Goal: Transaction & Acquisition: Purchase product/service

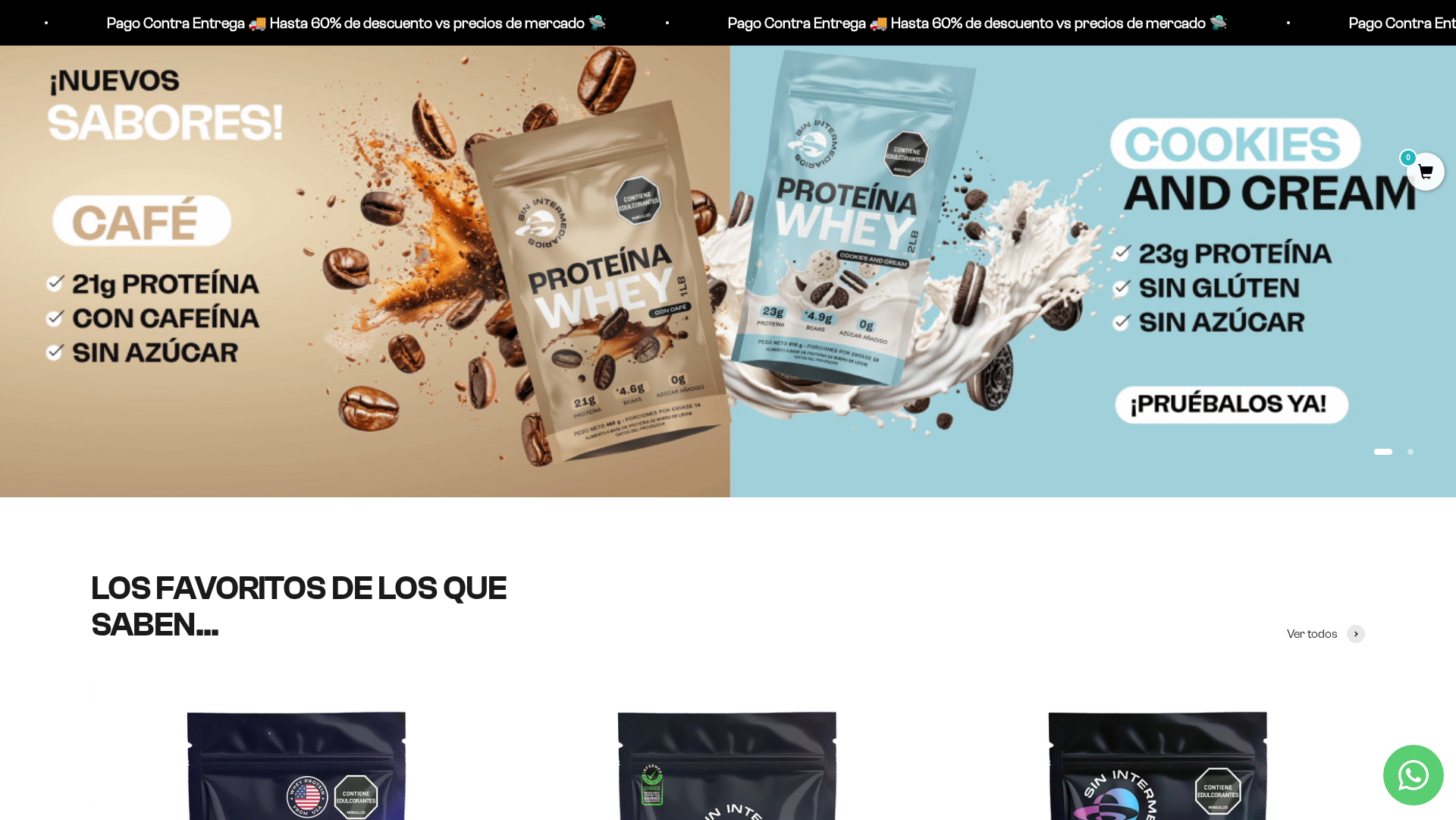
scroll to position [323, 0]
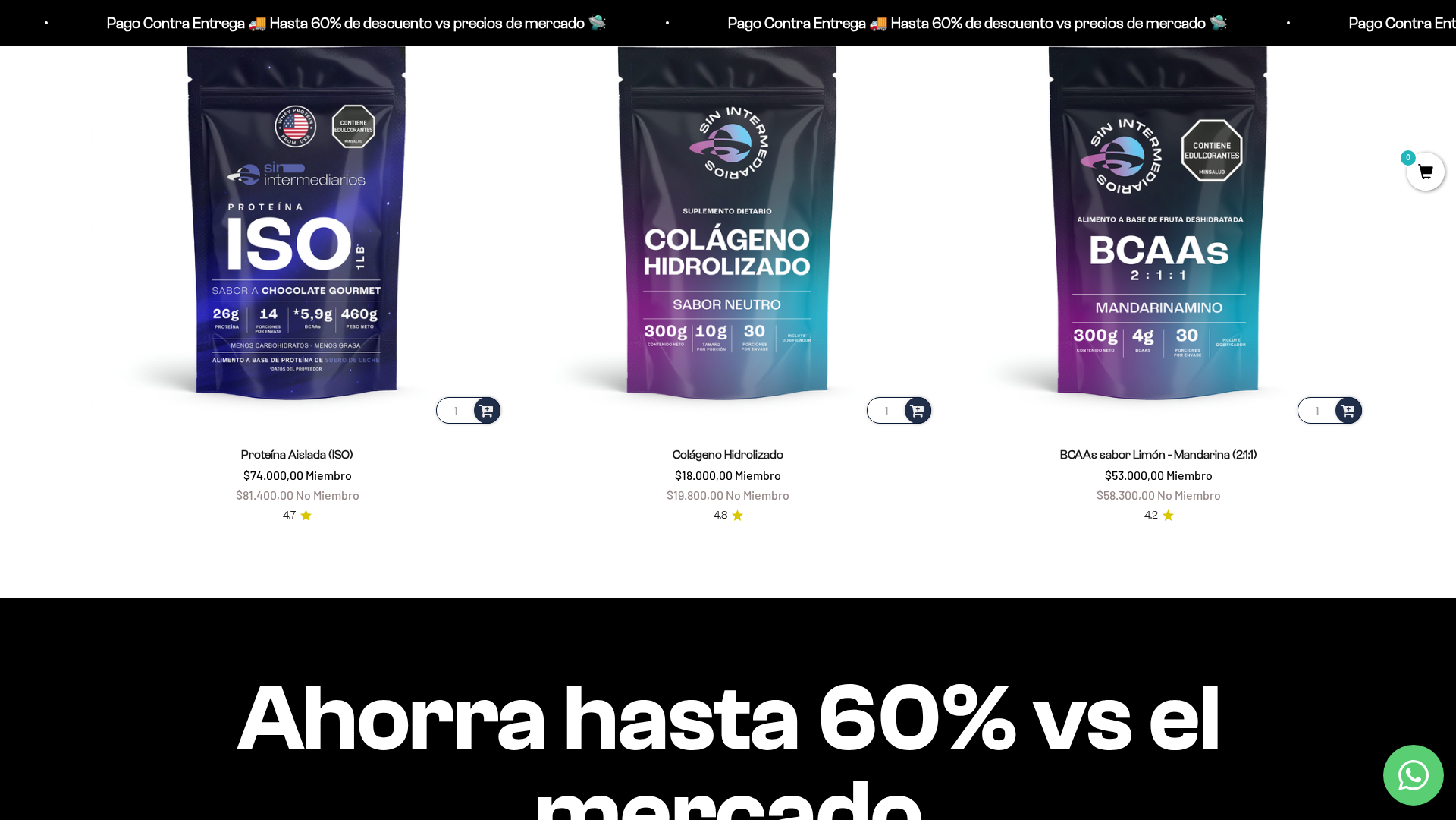
scroll to position [1544, 0]
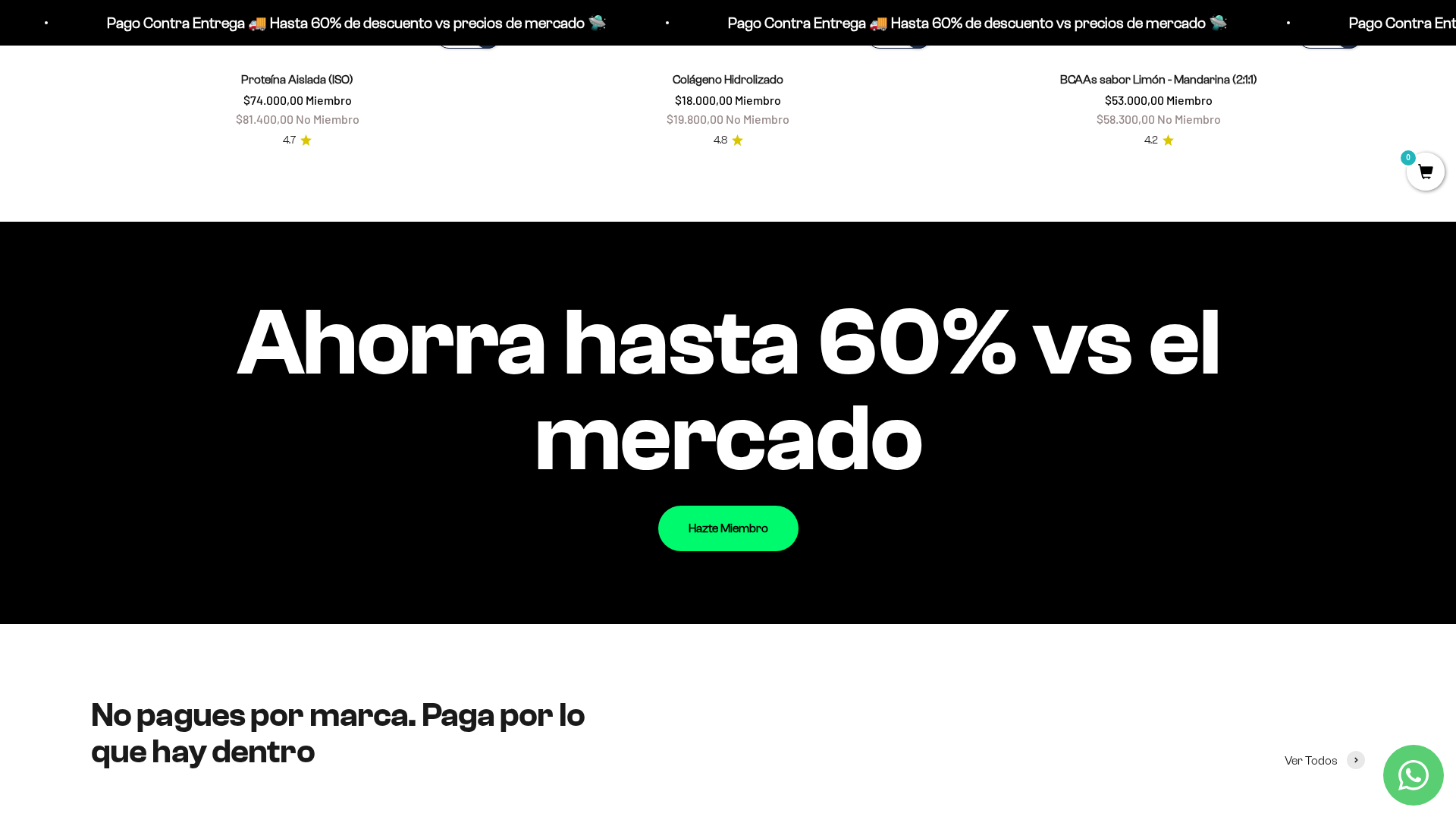
scroll to position [1874, 0]
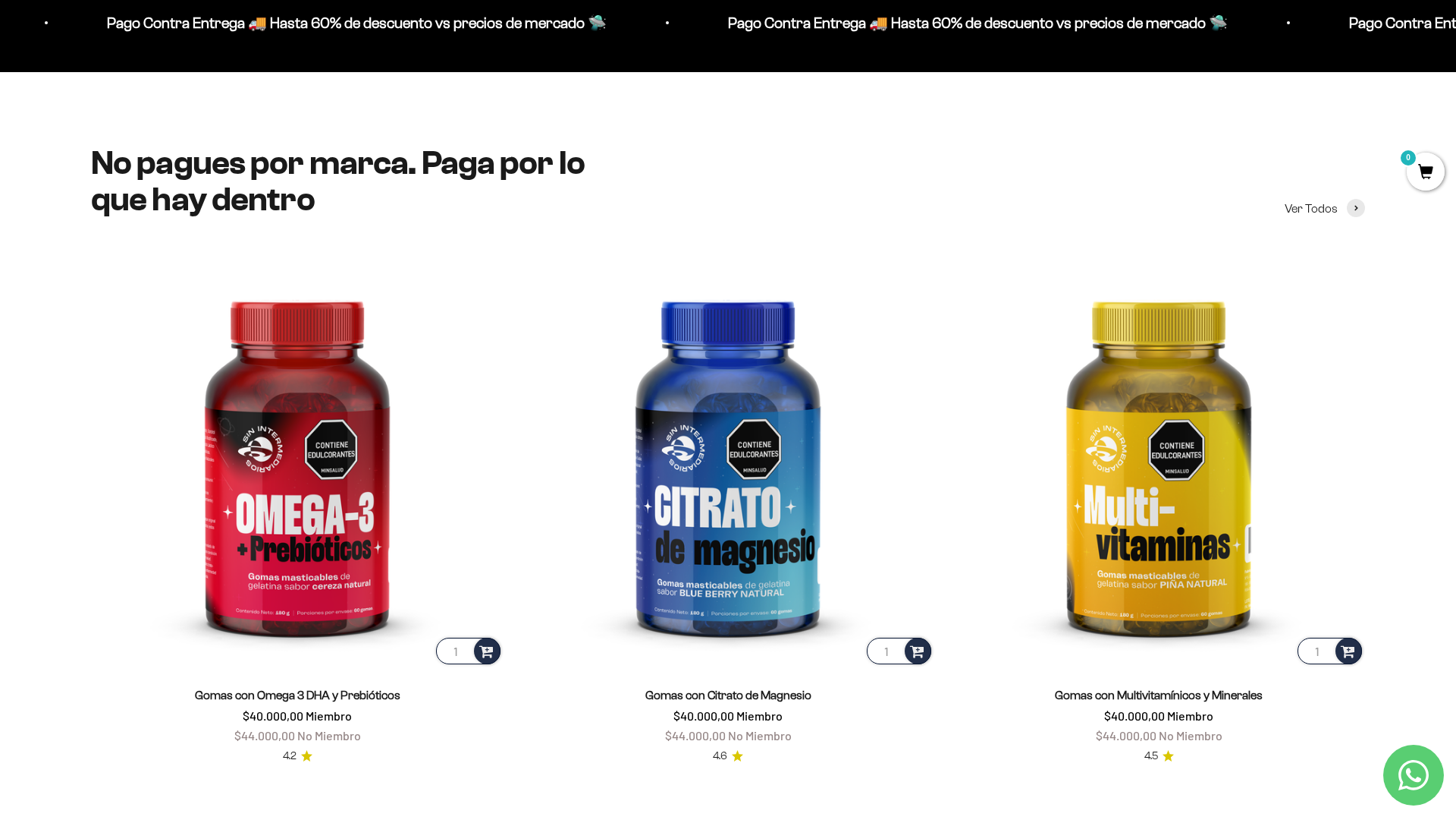
scroll to position [2442, 0]
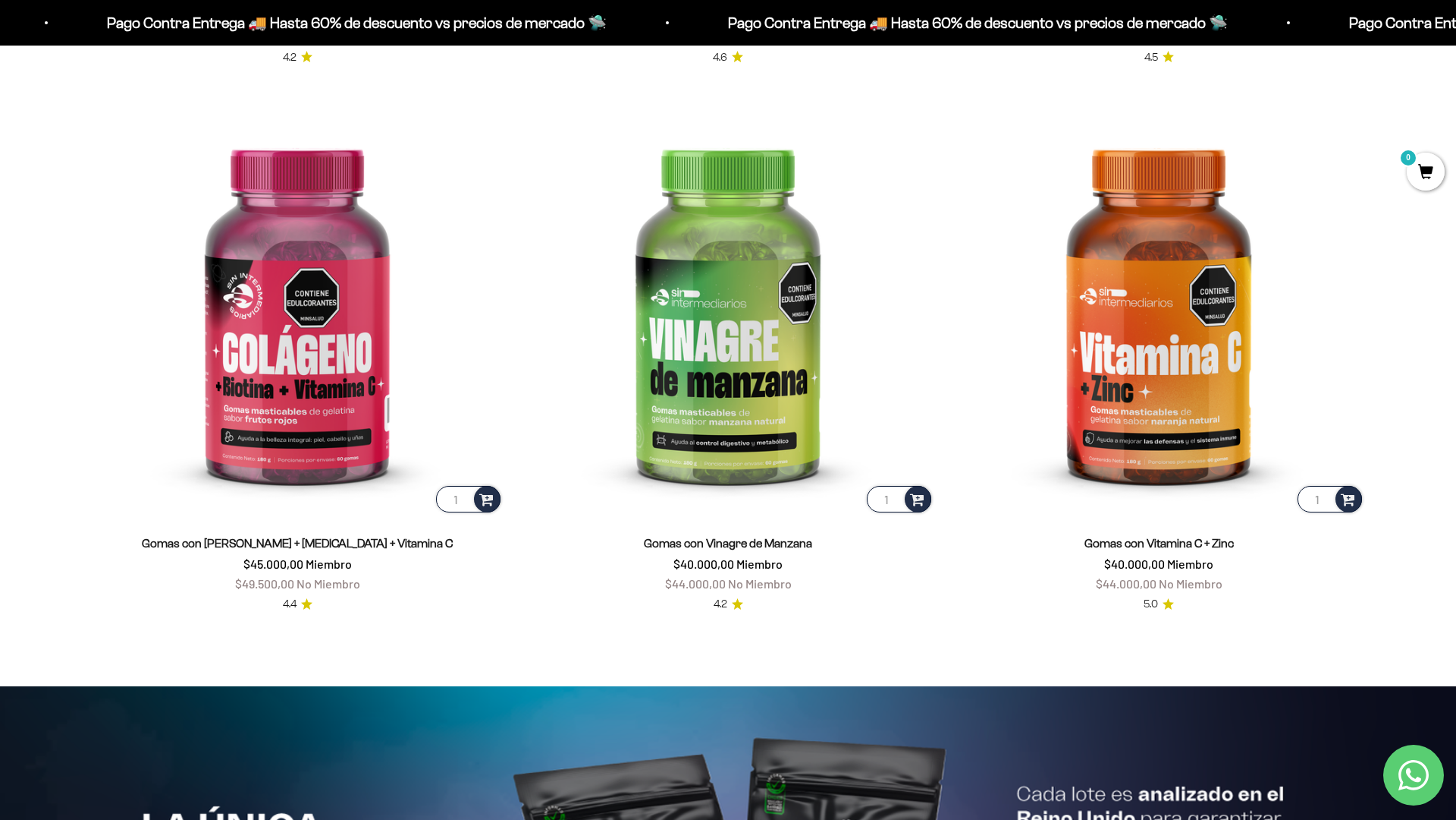
click at [1456, 34] on html "Ir al contenido Pago Contra Entrega 🚚 Hasta 60% de descuento vs precios [PERSON…" at bounding box center [728, 691] width 1456 height 7332
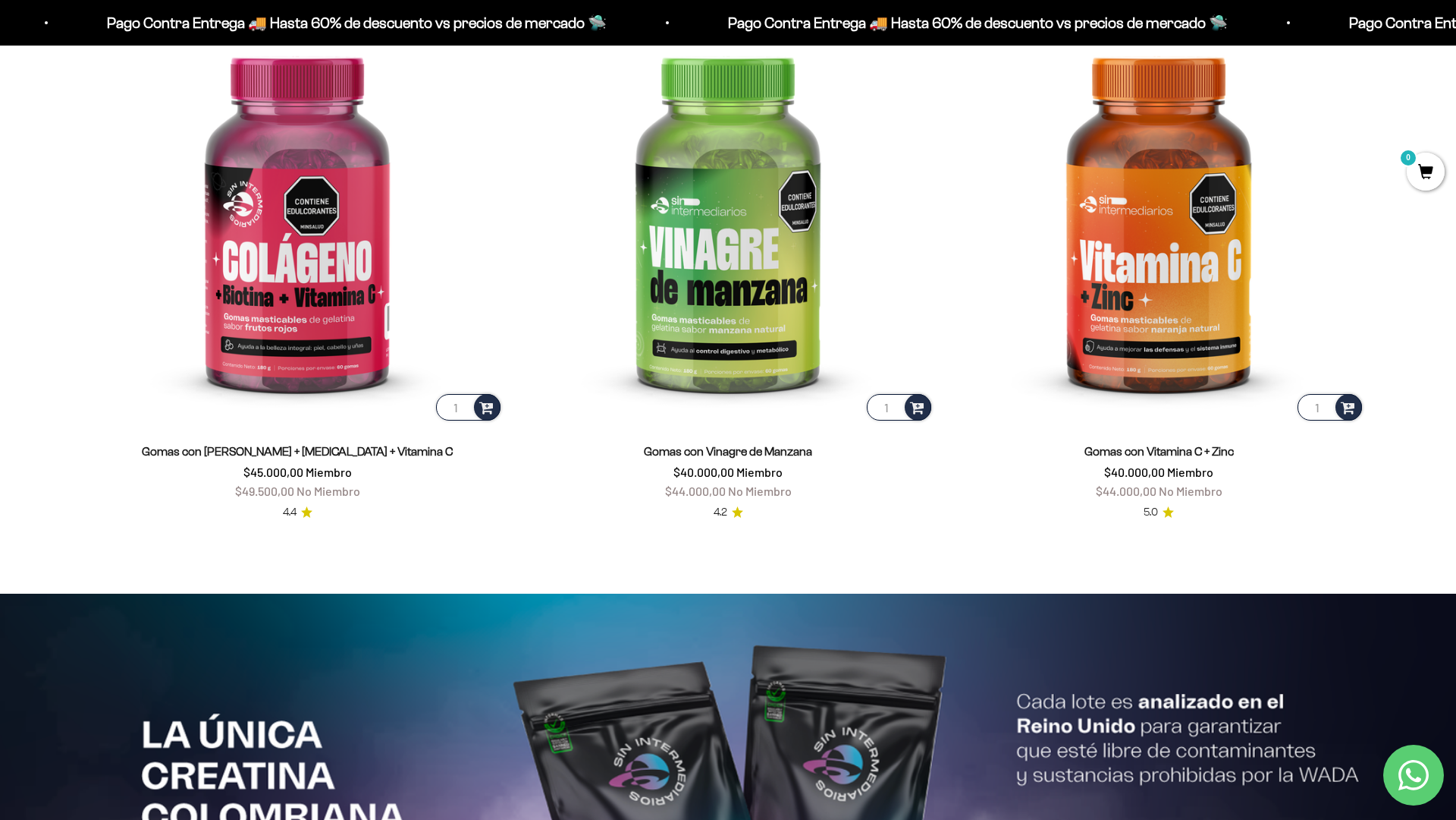
click at [1456, 34] on html "Ir al contenido Pago Contra Entrega 🚚 Hasta 60% de descuento vs precios [PERSON…" at bounding box center [728, 599] width 1456 height 7332
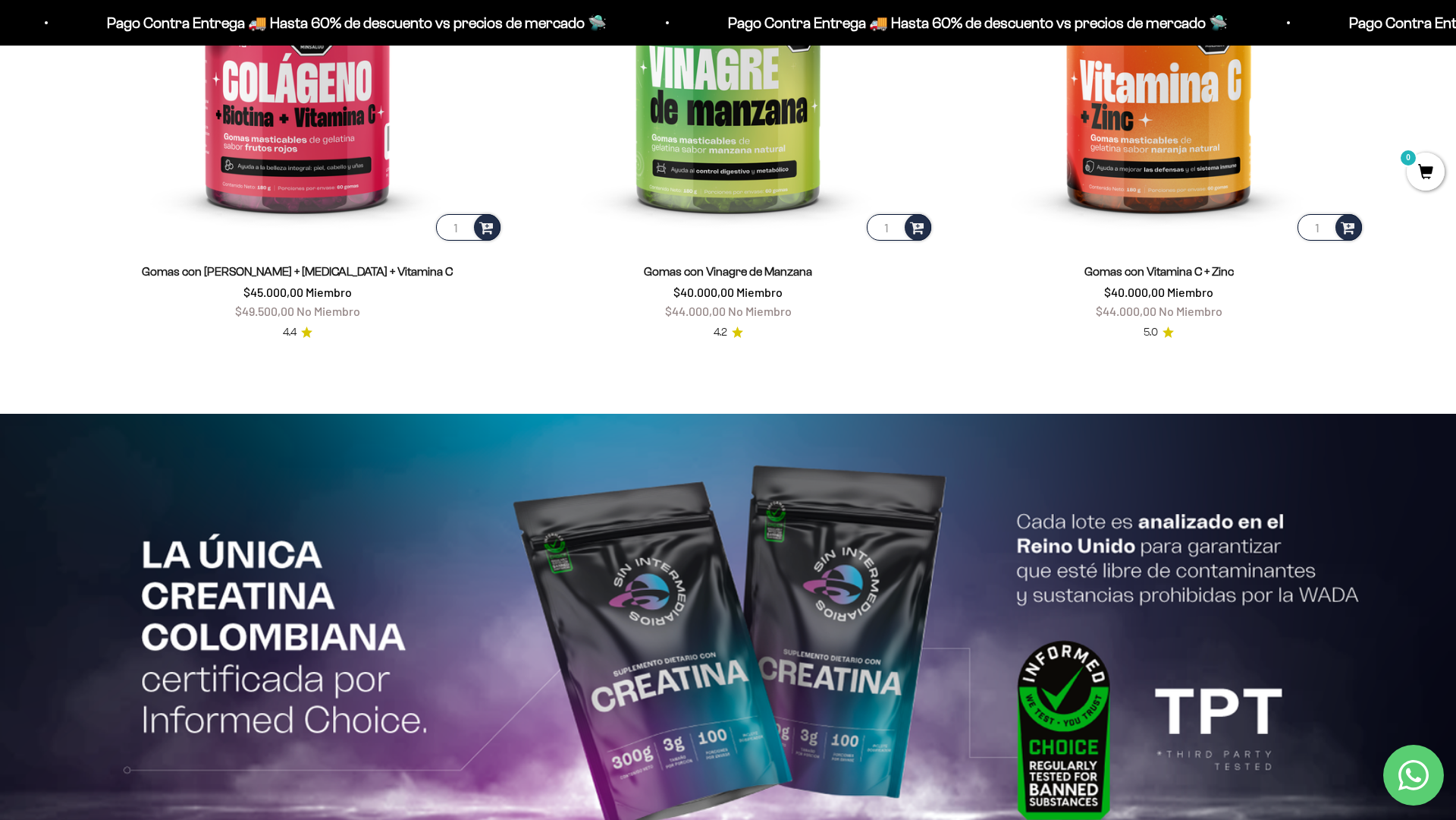
click at [1456, 34] on html "Ir al contenido Pago Contra Entrega 🚚 Hasta 60% de descuento vs precios [PERSON…" at bounding box center [728, 419] width 1456 height 7332
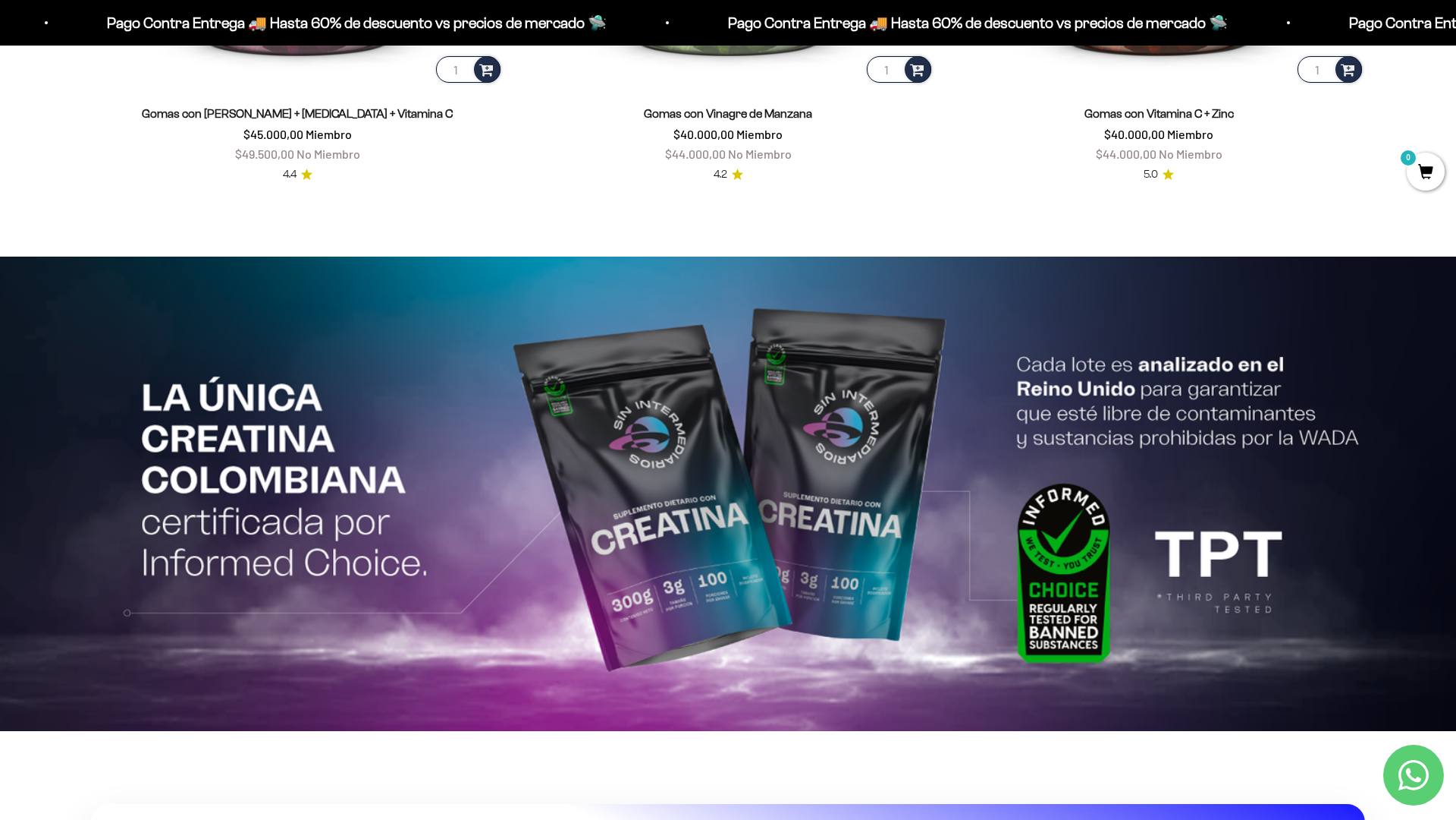
click at [1456, 34] on html "Ir al contenido Pago Contra Entrega 🚚 Hasta 60% de descuento vs precios [PERSON…" at bounding box center [728, 262] width 1456 height 7332
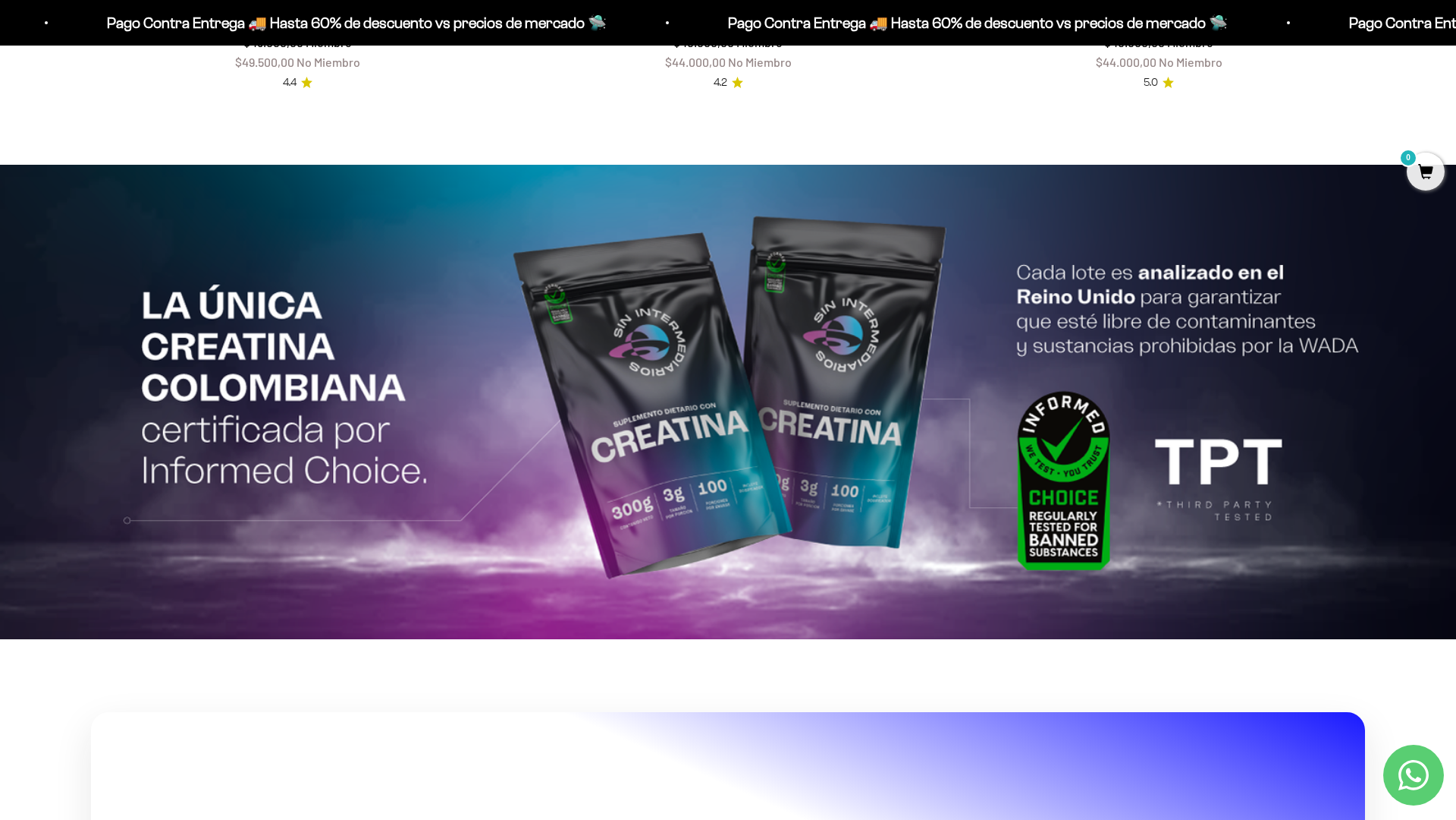
click at [1456, 34] on html "Ir al contenido Pago Contra Entrega 🚚 Hasta 60% de descuento vs precios [PERSON…" at bounding box center [728, 170] width 1456 height 7332
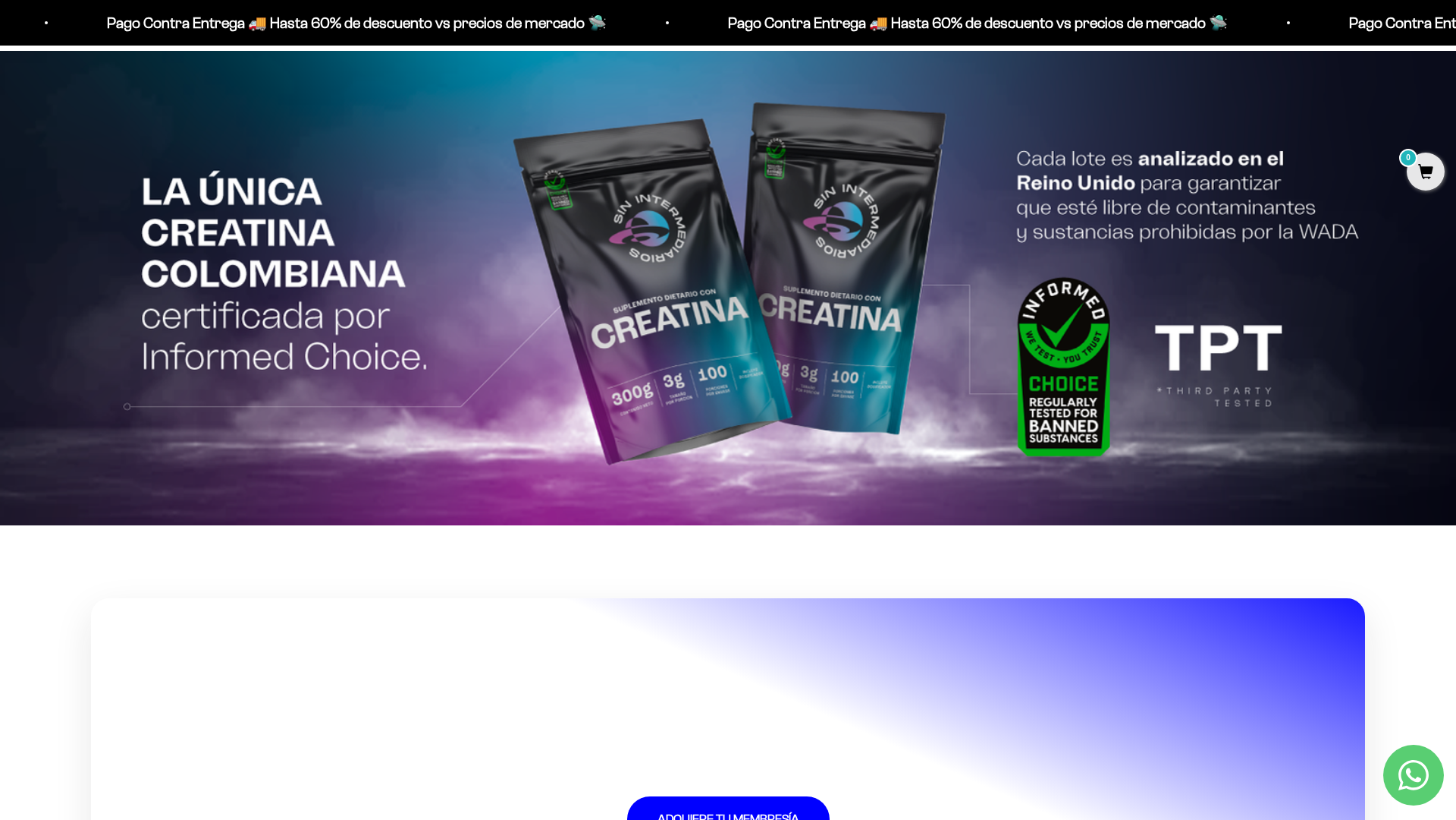
click at [1405, 211] on img at bounding box center [728, 288] width 1456 height 474
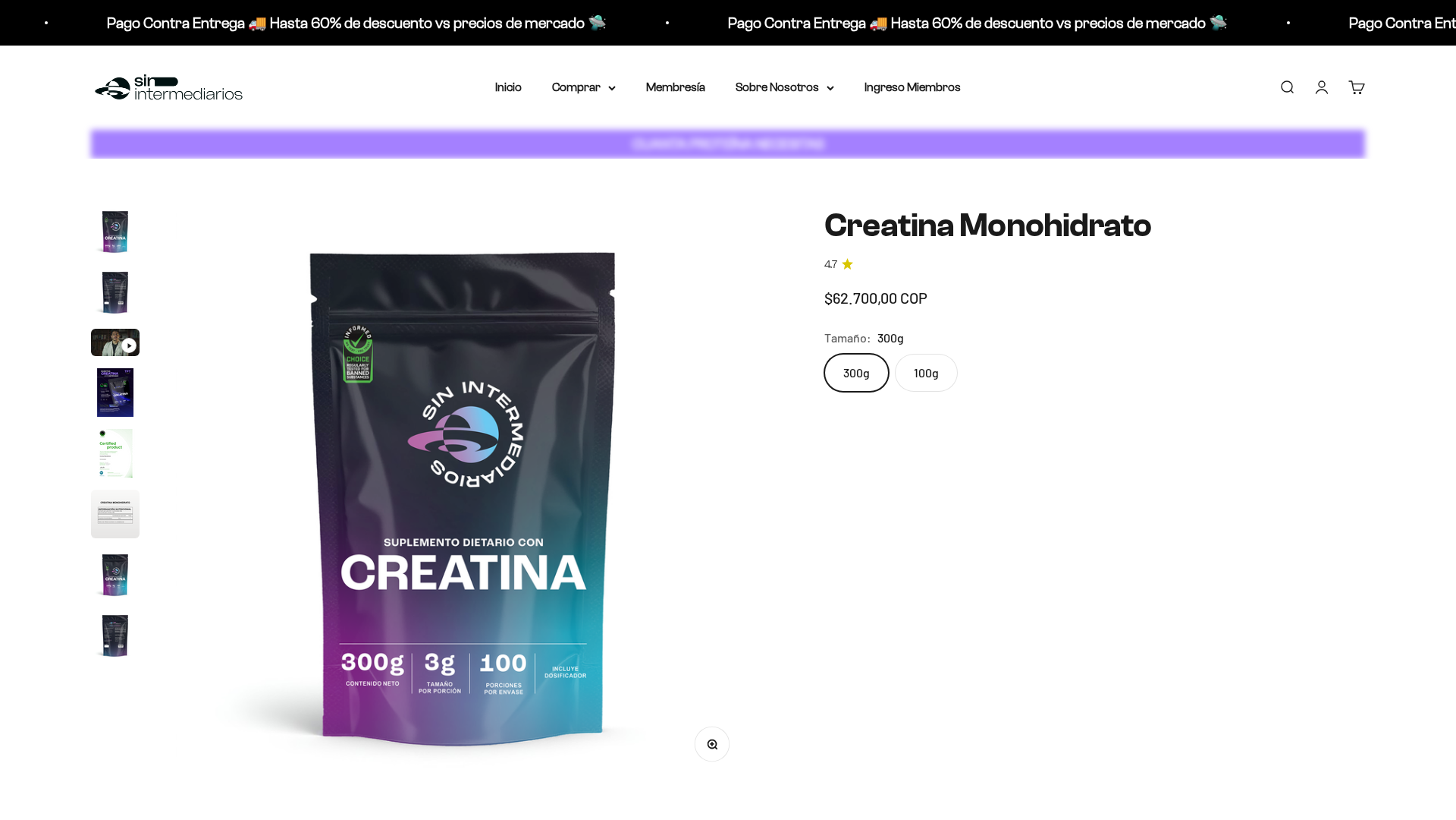
click at [1456, 34] on html "Ir al contenido Pago Contra Entrega 🚚 Hasta 60% de descuento vs precios [PERSON…" at bounding box center [728, 416] width 1456 height 832
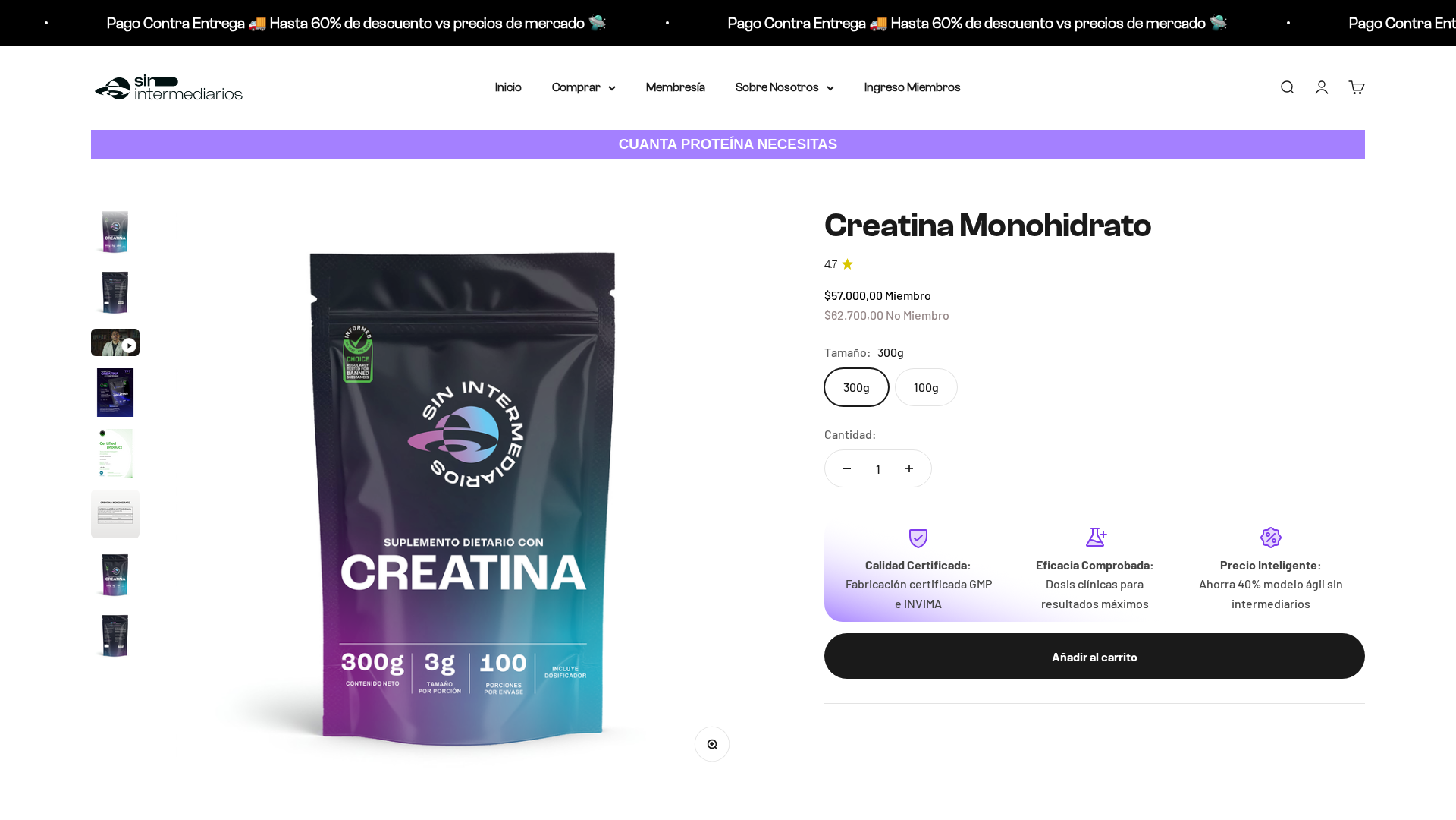
scroll to position [128, 0]
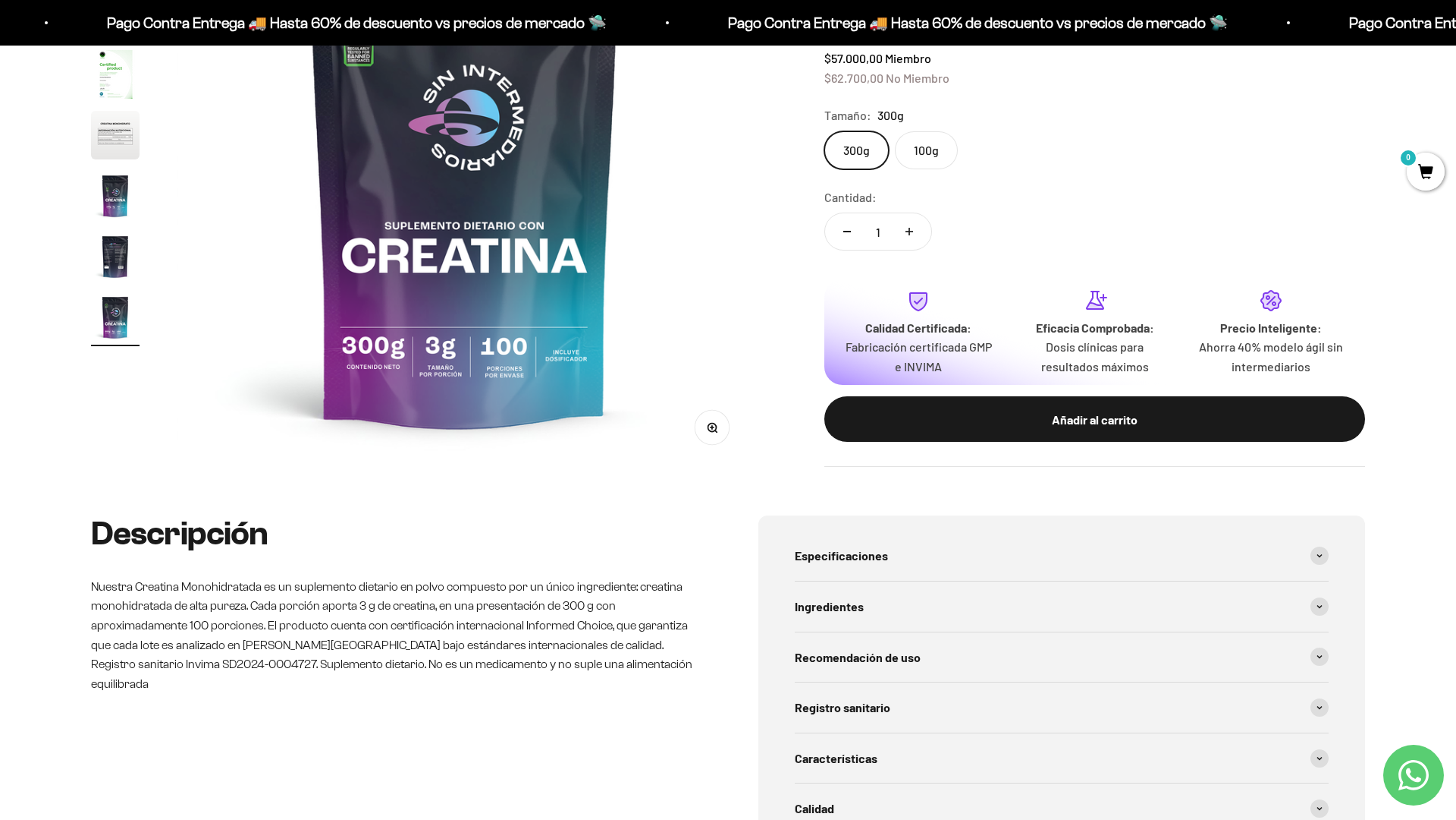
click at [1378, 587] on div "Descripción Nuestra Creatina Monohidratada es un suplemento dietario en polvo c…" at bounding box center [728, 743] width 1456 height 456
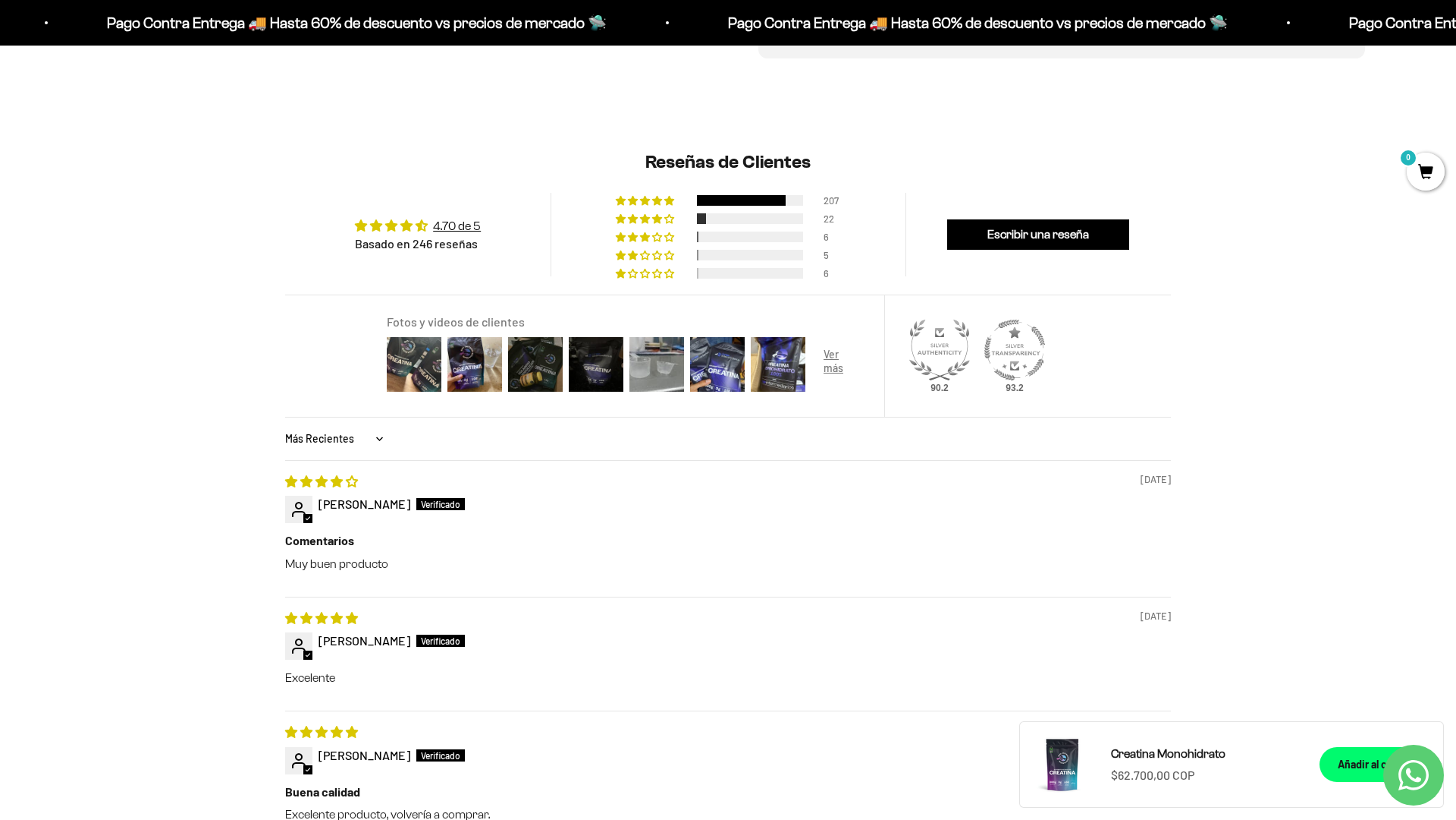
click at [1456, 34] on html "Ir al contenido Pago Contra Entrega 🚚 Hasta 60% de descuento vs precios de merc…" at bounding box center [728, 824] width 1456 height 3964
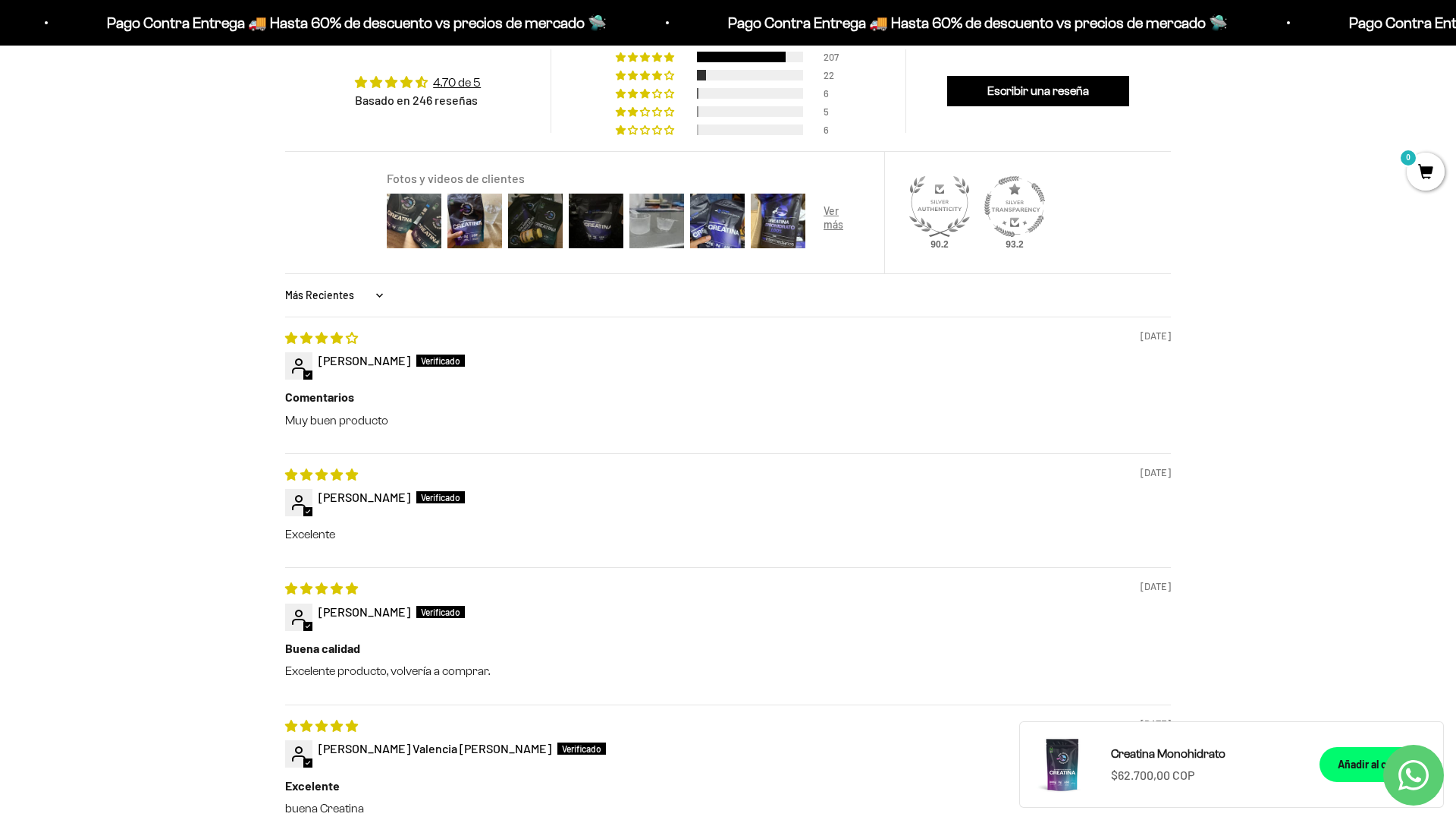
click at [1456, 34] on html "Ir al contenido Pago Contra Entrega 🚚 Hasta 60% de descuento vs precios de merc…" at bounding box center [728, 681] width 1456 height 3964
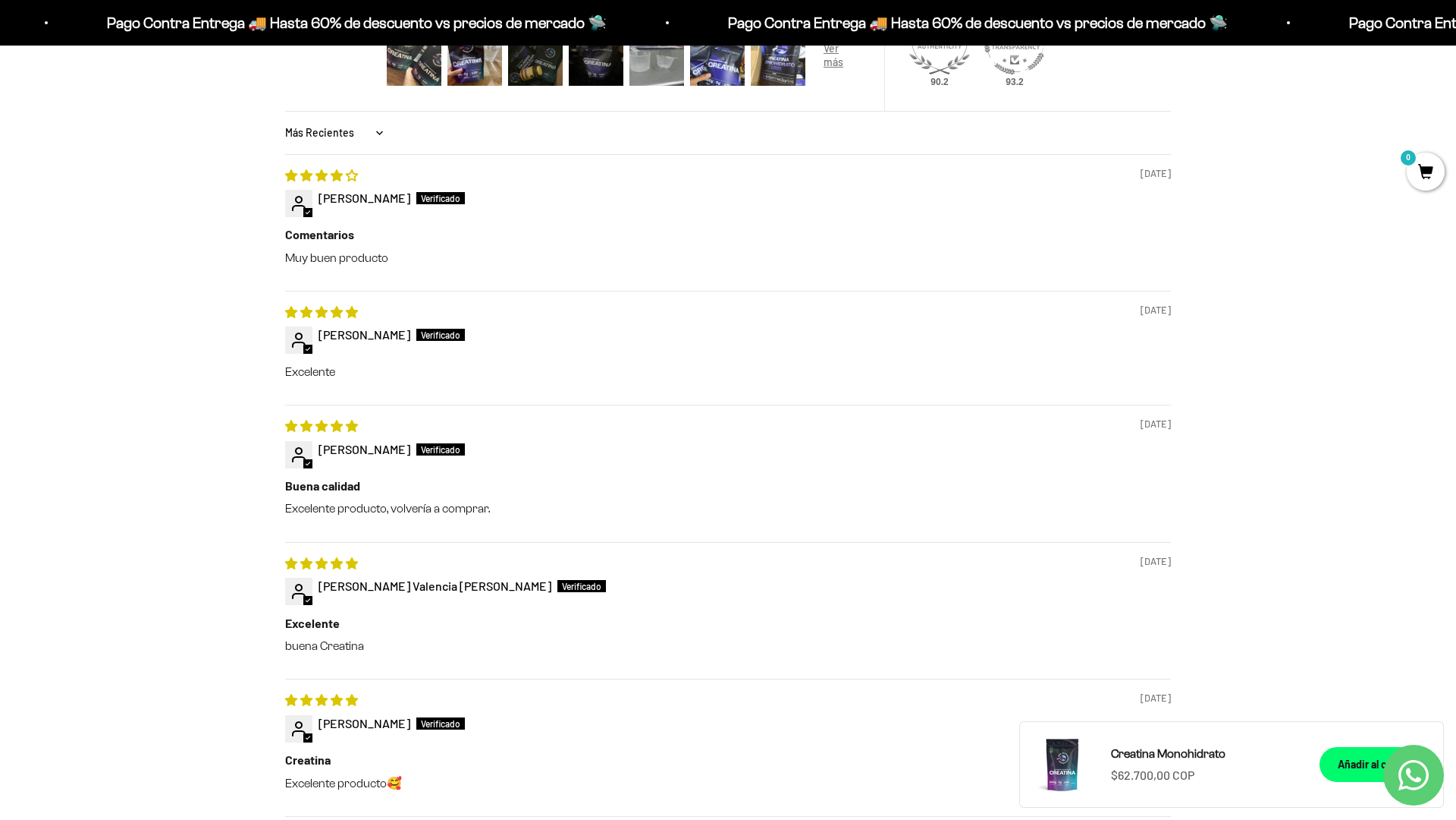
click at [1456, 34] on html "Ir al contenido Pago Contra Entrega 🚚 Hasta 60% de descuento vs precios de merc…" at bounding box center [728, 518] width 1456 height 3964
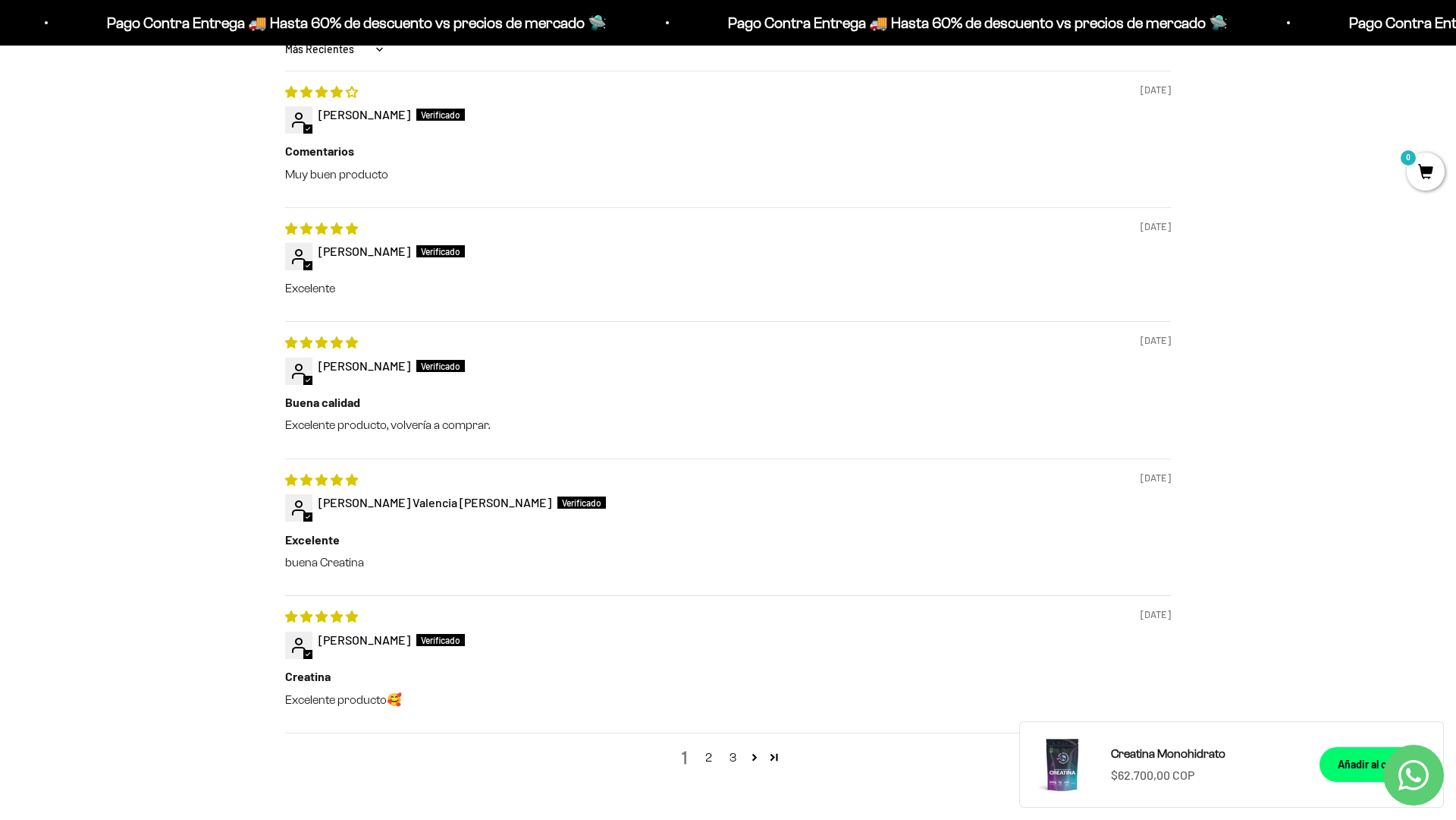
click at [1286, 819] on html "Ir al contenido Pago Contra Entrega 🚚 Hasta 60% de descuento vs precios de merc…" at bounding box center [728, 435] width 1456 height 3964
click at [1456, 34] on html "Ir al contenido Pago Contra Entrega 🚚 Hasta 60% de descuento vs precios de merc…" at bounding box center [728, 435] width 1456 height 3964
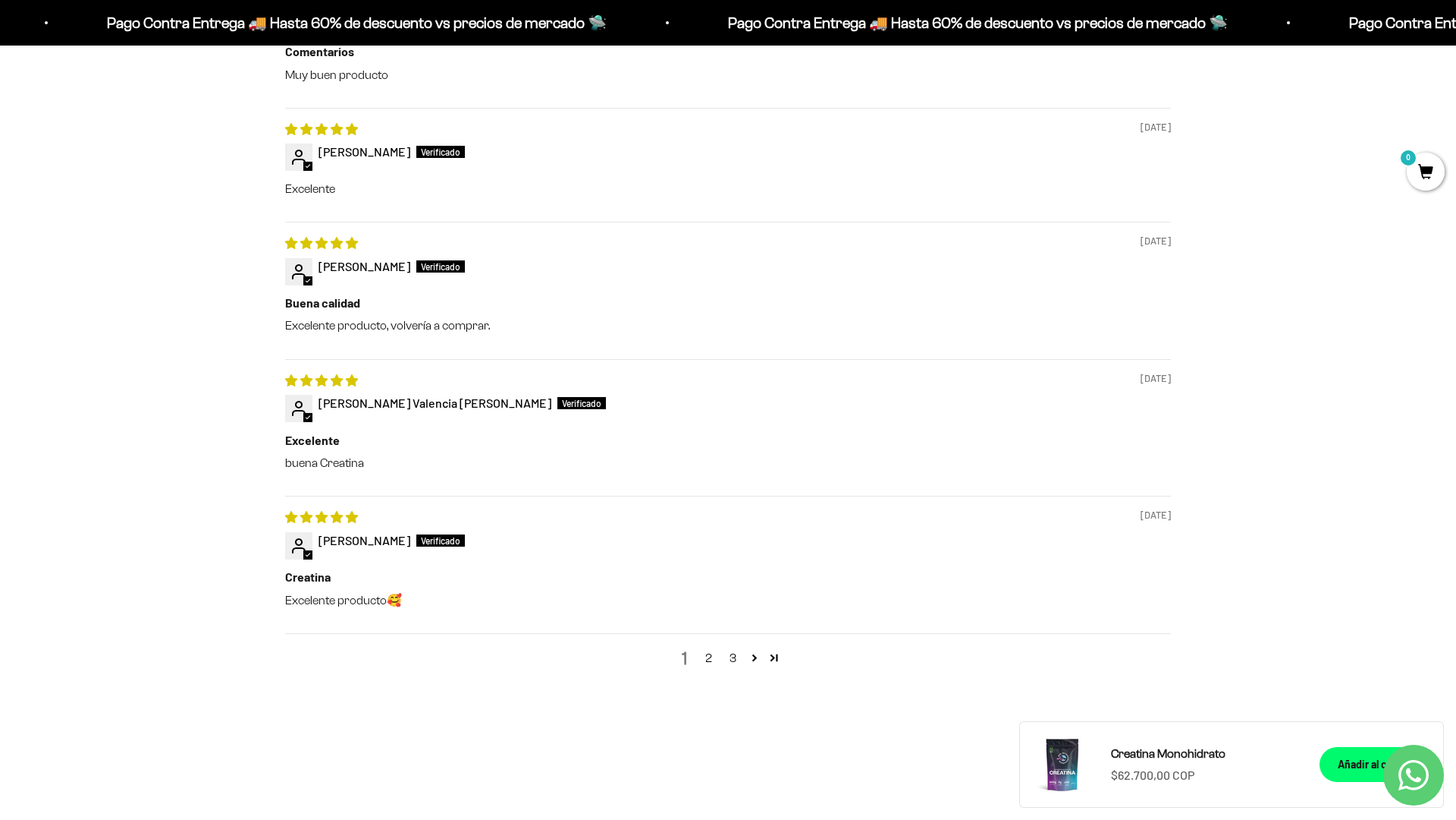
click at [1456, 34] on html "Ir al contenido Pago Contra Entrega 🚚 Hasta 60% de descuento vs precios de merc…" at bounding box center [728, 336] width 1456 height 3964
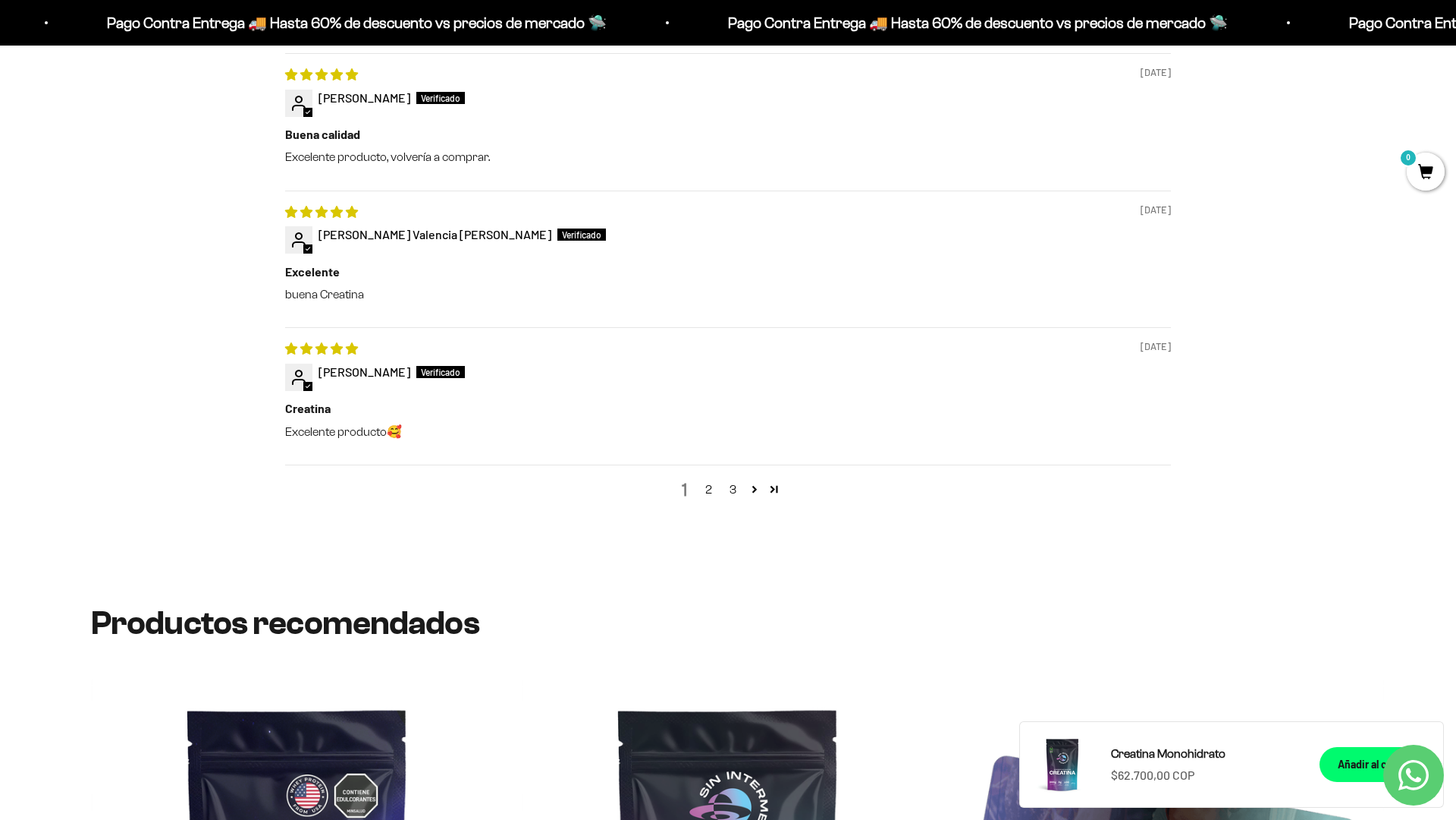
click at [1456, 34] on html "Ir al contenido Pago Contra Entrega 🚚 Hasta 60% de descuento vs precios de merc…" at bounding box center [728, 167] width 1456 height 3964
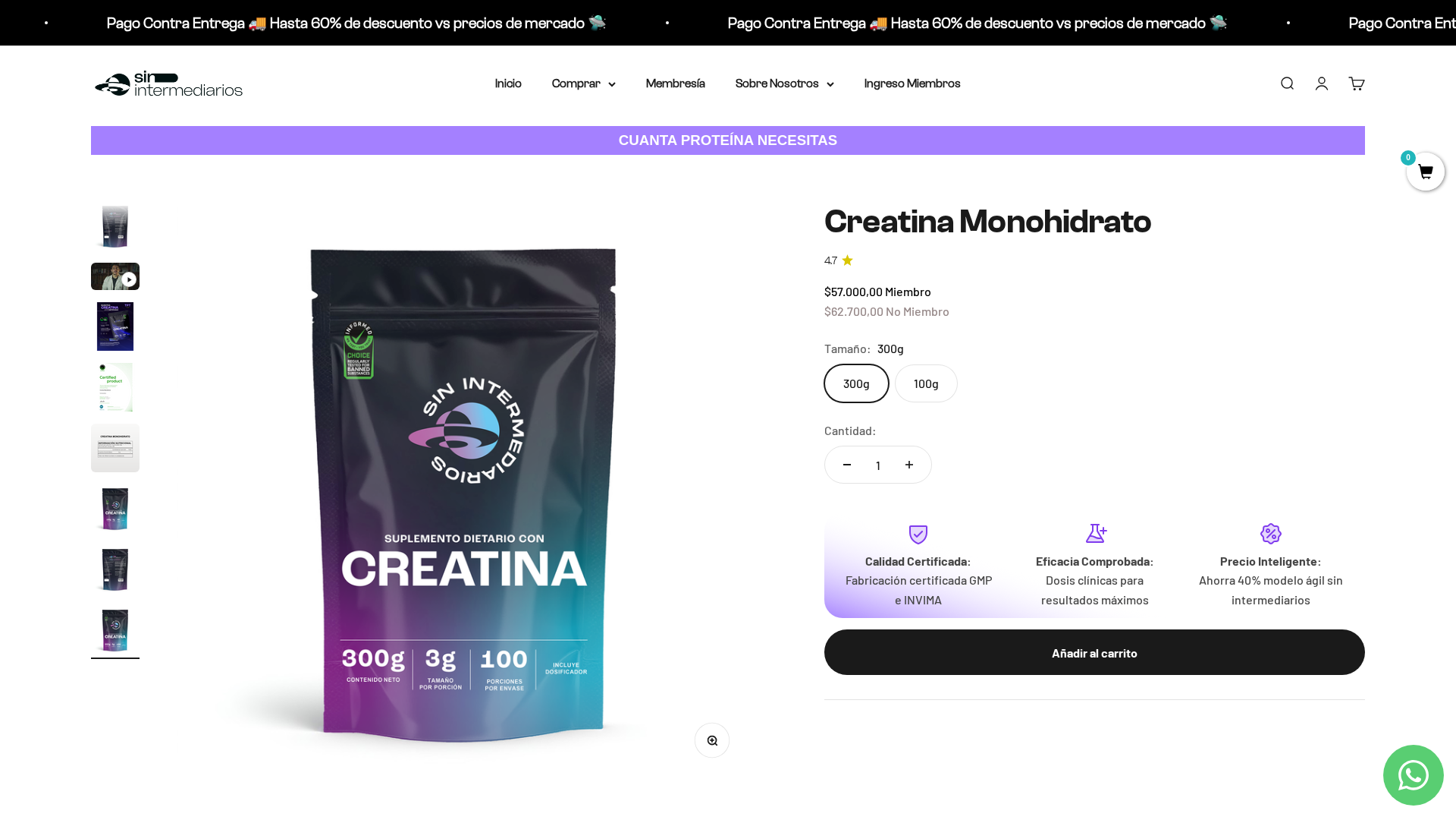
scroll to position [0, 0]
